Goal: Task Accomplishment & Management: Complete application form

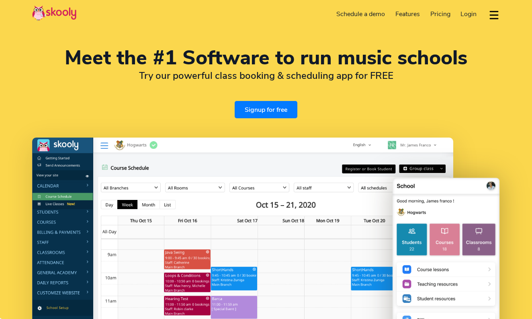
select select "en"
select select "91"
select select "[GEOGRAPHIC_DATA]"
select select "[GEOGRAPHIC_DATA]/[GEOGRAPHIC_DATA]"
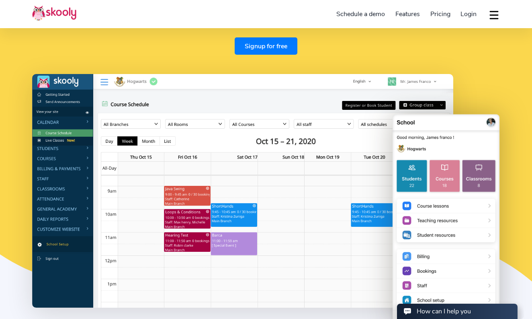
scroll to position [66, 0]
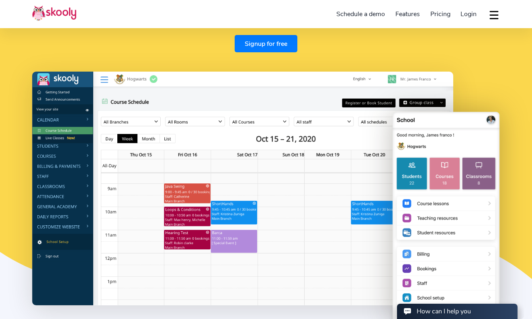
click at [64, 148] on img at bounding box center [242, 189] width 421 height 234
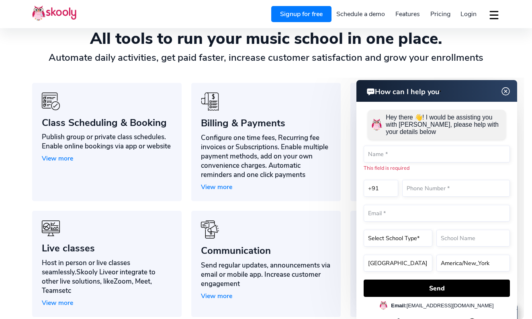
scroll to position [556, 0]
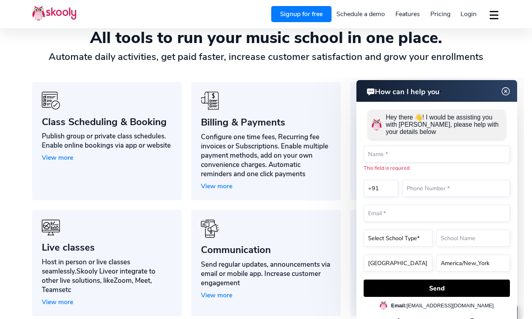
click at [513, 89] on header "How can I help you" at bounding box center [437, 91] width 161 height 22
click at [507, 90] on img at bounding box center [506, 91] width 15 height 10
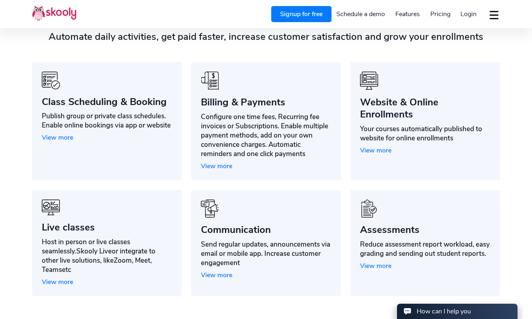
scroll to position [577, 0]
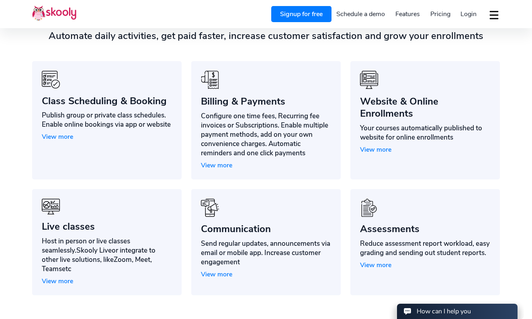
click at [59, 135] on span "View more" at bounding box center [57, 136] width 31 height 9
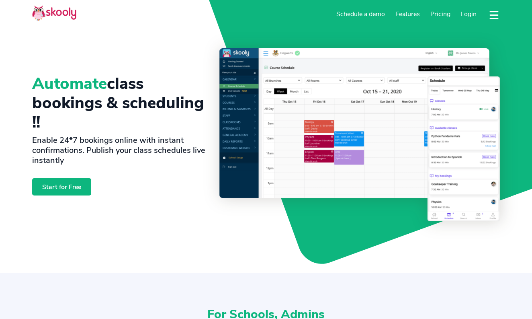
select select "en"
select select "91"
select select "[GEOGRAPHIC_DATA]"
select select "[GEOGRAPHIC_DATA]/[GEOGRAPHIC_DATA]"
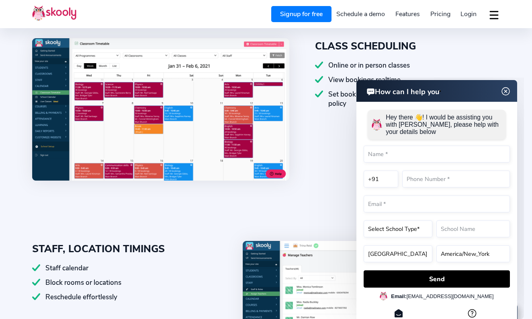
scroll to position [352, 0]
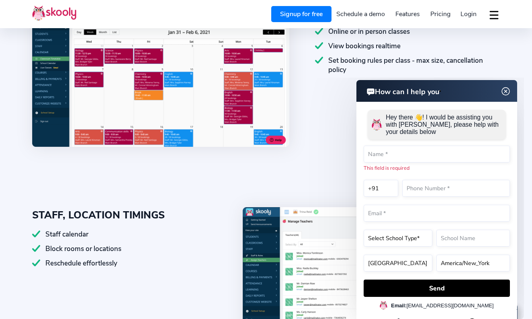
click at [511, 88] on img at bounding box center [506, 91] width 15 height 10
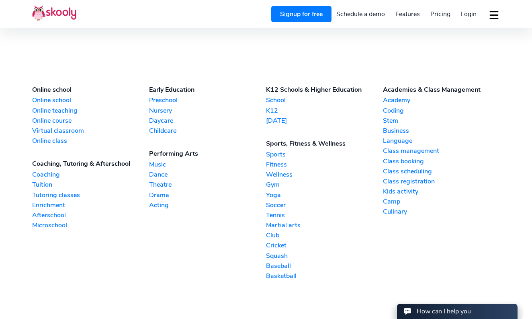
scroll to position [2041, 0]
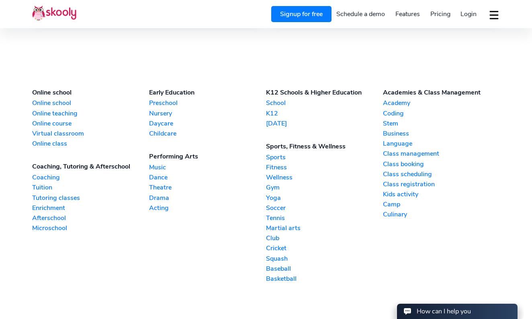
click at [161, 165] on link "Music" at bounding box center [207, 167] width 117 height 9
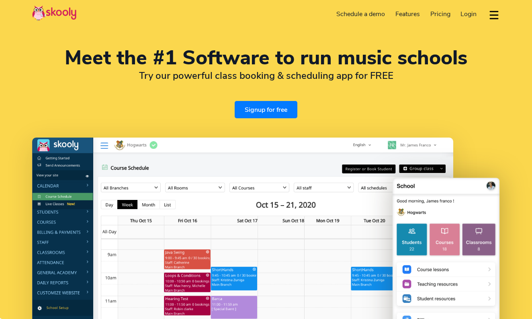
select select "en"
select select "91"
select select "[GEOGRAPHIC_DATA]"
select select "[GEOGRAPHIC_DATA]/[GEOGRAPHIC_DATA]"
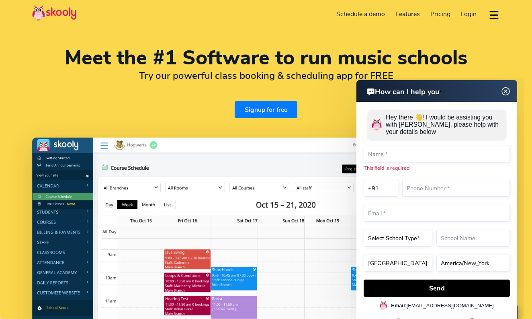
click at [365, 16] on link "Schedule a demo" at bounding box center [361, 14] width 59 height 13
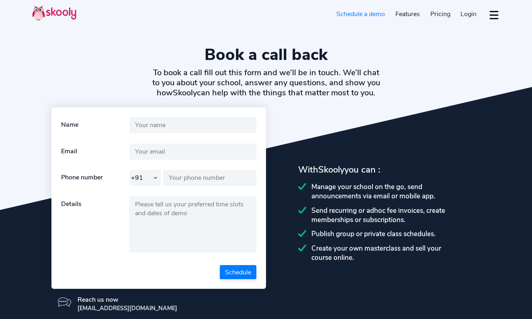
select select "91"
select select "en"
select select "91"
select select "[GEOGRAPHIC_DATA]"
select select "[GEOGRAPHIC_DATA]/[GEOGRAPHIC_DATA]"
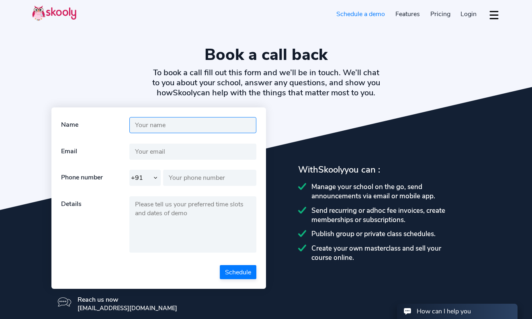
click at [201, 127] on input "text" at bounding box center [192, 125] width 127 height 16
type input "Unnati"
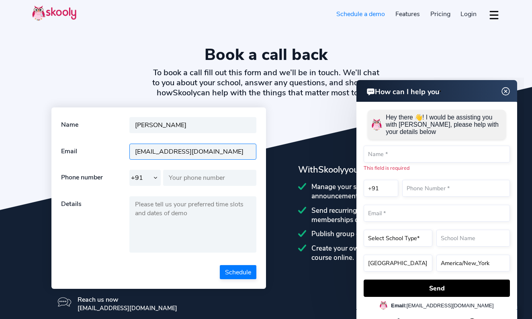
type input "unna.shah@gmail.com"
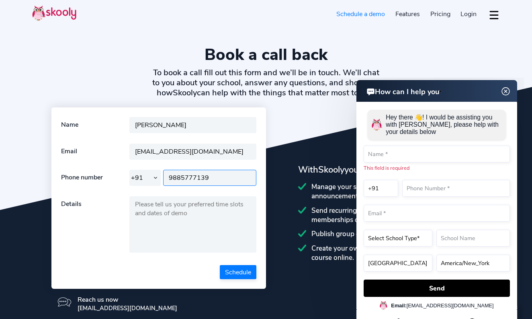
type input "9885777139"
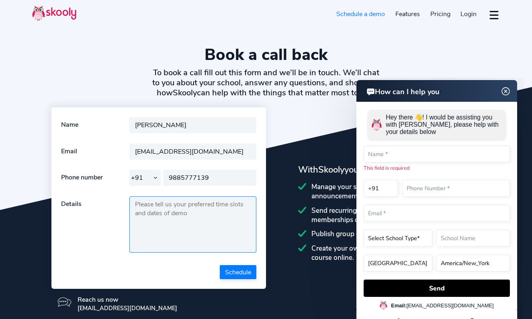
click at [197, 204] on textarea at bounding box center [192, 224] width 127 height 56
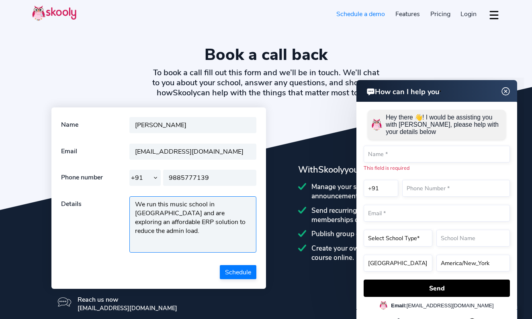
type textarea "We run this music school in Hyderabad and are exploring an affordable ERP solut…"
click at [244, 270] on button "Schedule" at bounding box center [238, 272] width 37 height 14
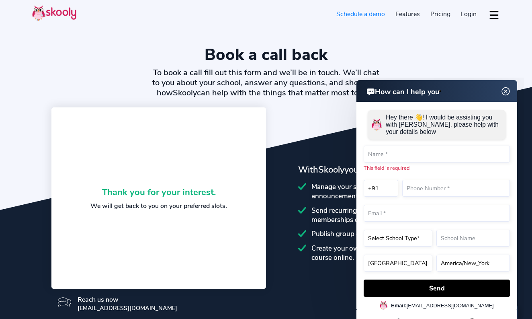
click at [508, 96] on img at bounding box center [506, 91] width 15 height 10
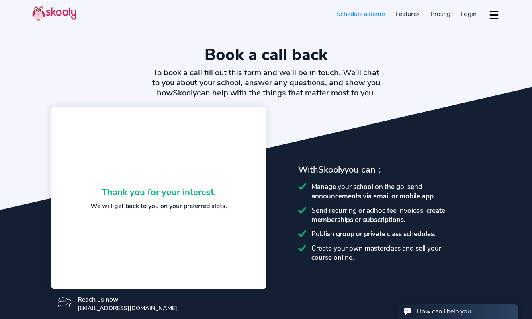
click at [441, 18] on span "Pricing" at bounding box center [441, 14] width 20 height 9
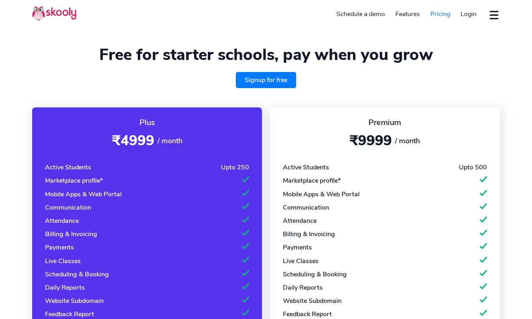
select select "en"
select select "91"
select select "[GEOGRAPHIC_DATA]"
select select "[GEOGRAPHIC_DATA]/[GEOGRAPHIC_DATA]"
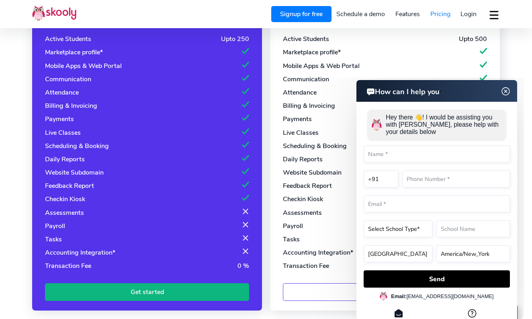
scroll to position [138, 0]
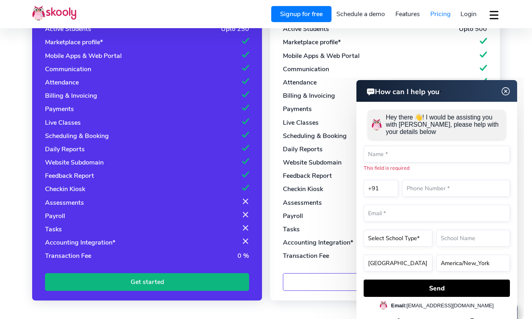
click at [508, 93] on img at bounding box center [506, 91] width 15 height 10
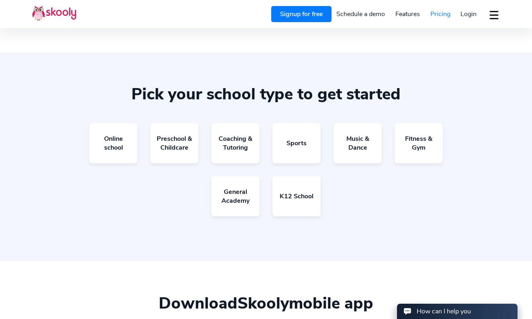
scroll to position [495, 0]
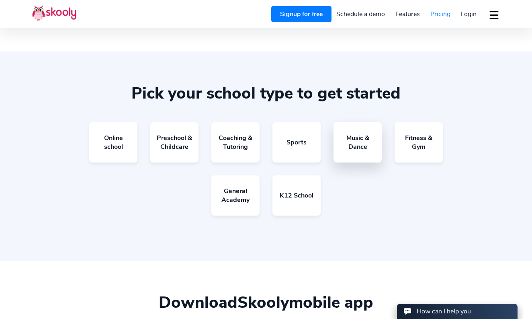
click at [352, 149] on link "Music & Dance" at bounding box center [358, 142] width 48 height 40
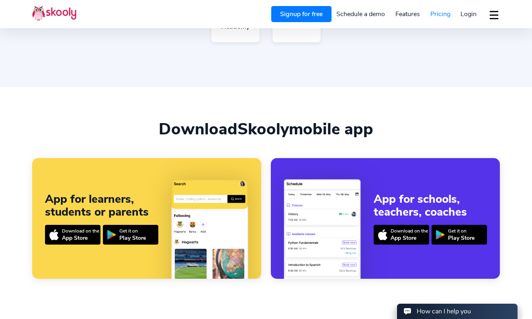
scroll to position [668, 0]
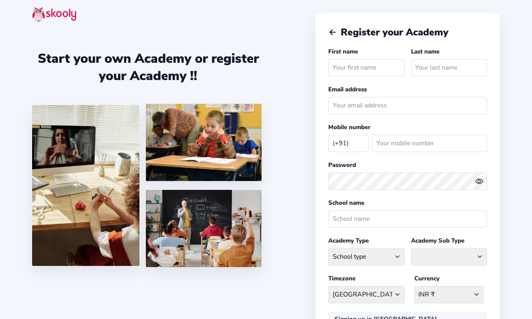
select select "IN"
